Goal: Information Seeking & Learning: Stay updated

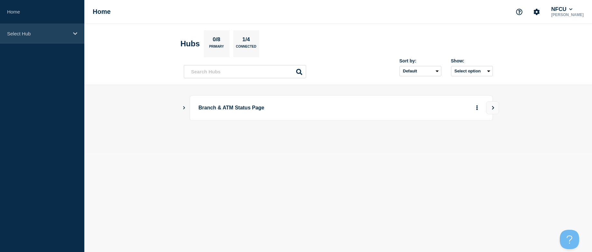
click at [23, 31] on p "Select Hub" at bounding box center [38, 33] width 62 height 5
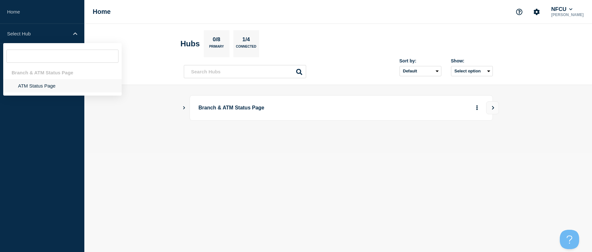
click at [36, 87] on li "ATM Status Page" at bounding box center [62, 85] width 118 height 13
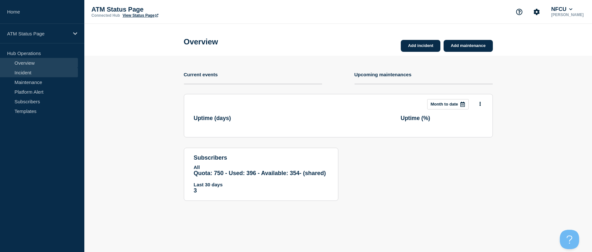
click at [28, 75] on link "Incident" at bounding box center [39, 73] width 78 height 10
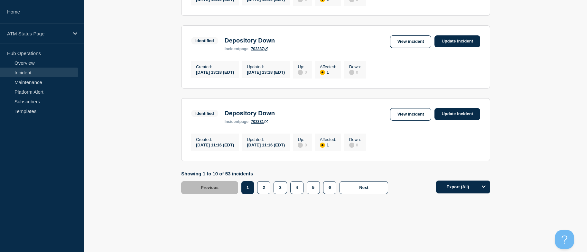
drag, startPoint x: 163, startPoint y: 130, endPoint x: 156, endPoint y: 185, distance: 55.8
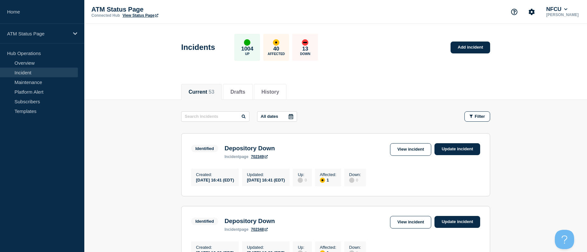
drag, startPoint x: 151, startPoint y: 177, endPoint x: 139, endPoint y: 85, distance: 92.2
